Goal: Find contact information: Find contact information

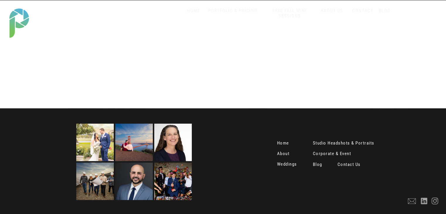
scroll to position [1189, 0]
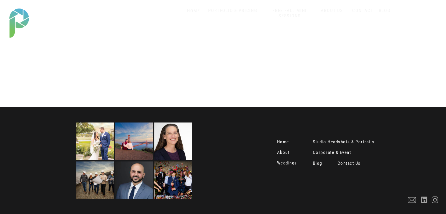
click at [356, 162] on nav "Contact Us" at bounding box center [349, 164] width 25 height 6
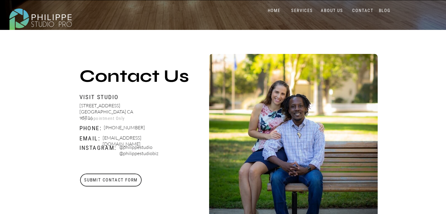
scroll to position [181, 0]
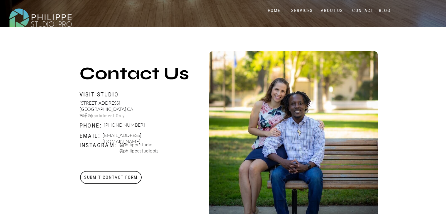
drag, startPoint x: 167, startPoint y: 135, endPoint x: 103, endPoint y: 134, distance: 63.3
click at [103, 134] on p "Booking@philippestudiopro.com" at bounding box center [137, 135] width 69 height 7
copy p "Booking@philippestudiopro.com"
